Goal: Task Accomplishment & Management: Manage account settings

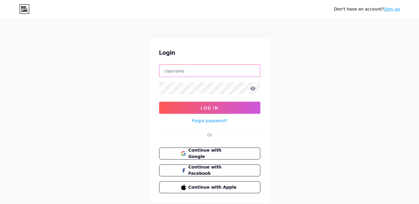
click at [190, 67] on input "text" at bounding box center [209, 71] width 101 height 12
type input "[EMAIL_ADDRESS][DOMAIN_NAME]"
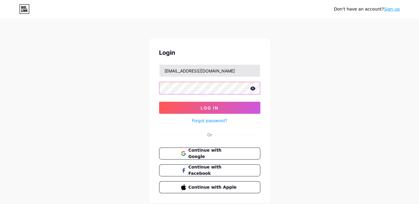
click at [159, 102] on button "Log In" at bounding box center [209, 108] width 101 height 12
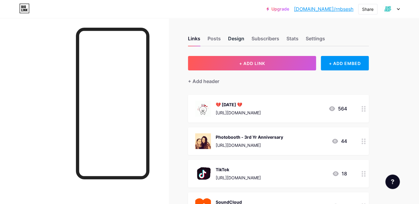
click at [238, 38] on div "Design" at bounding box center [236, 40] width 16 height 11
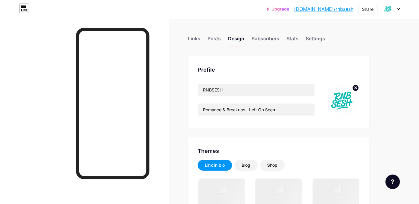
click at [356, 88] on circle at bounding box center [355, 88] width 7 height 7
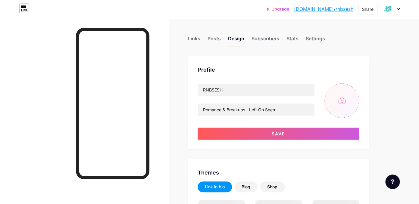
click at [345, 94] on input "file" at bounding box center [341, 100] width 35 height 35
type input "C:\fakepath\rnbsesh-1 high res.jpg"
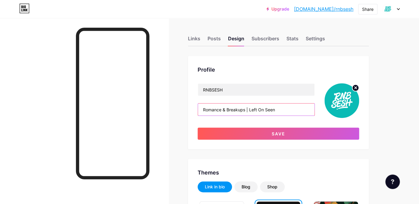
drag, startPoint x: 247, startPoint y: 110, endPoint x: 313, endPoint y: 109, distance: 65.9
click at [313, 110] on input "Romance & Breakups | Left On Seen" at bounding box center [256, 110] width 117 height 12
type input "Romance & Breakups"
click at [252, 140] on div "Profile RNBSESH Romance & Breakups Save" at bounding box center [278, 102] width 181 height 93
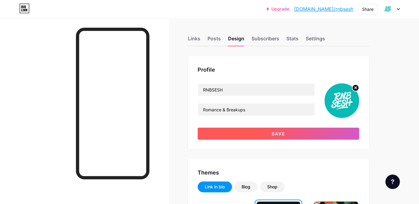
click at [256, 130] on button "Save" at bounding box center [277, 134] width 161 height 12
